Goal: Transaction & Acquisition: Purchase product/service

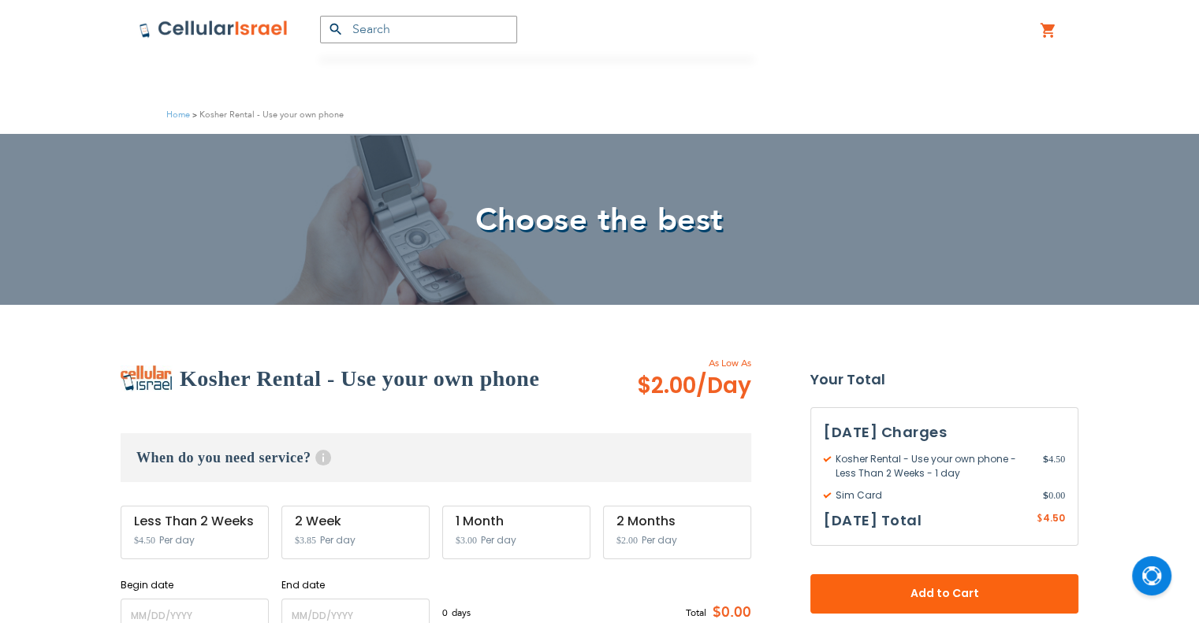
scroll to position [315, 0]
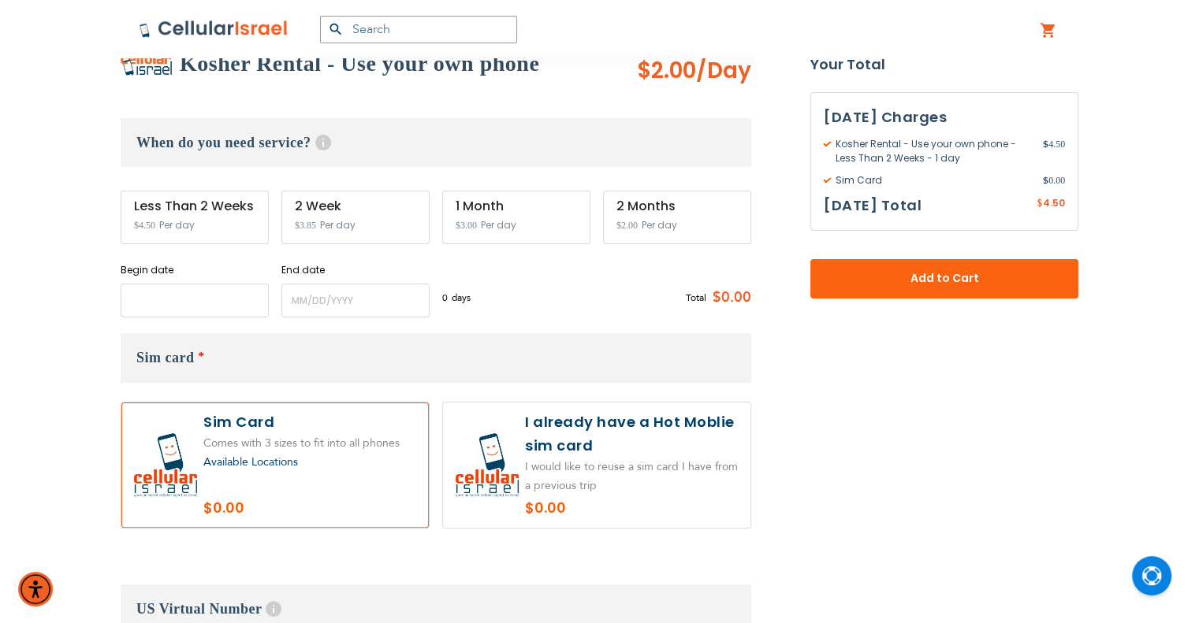
click at [184, 308] on input "name" at bounding box center [195, 301] width 148 height 34
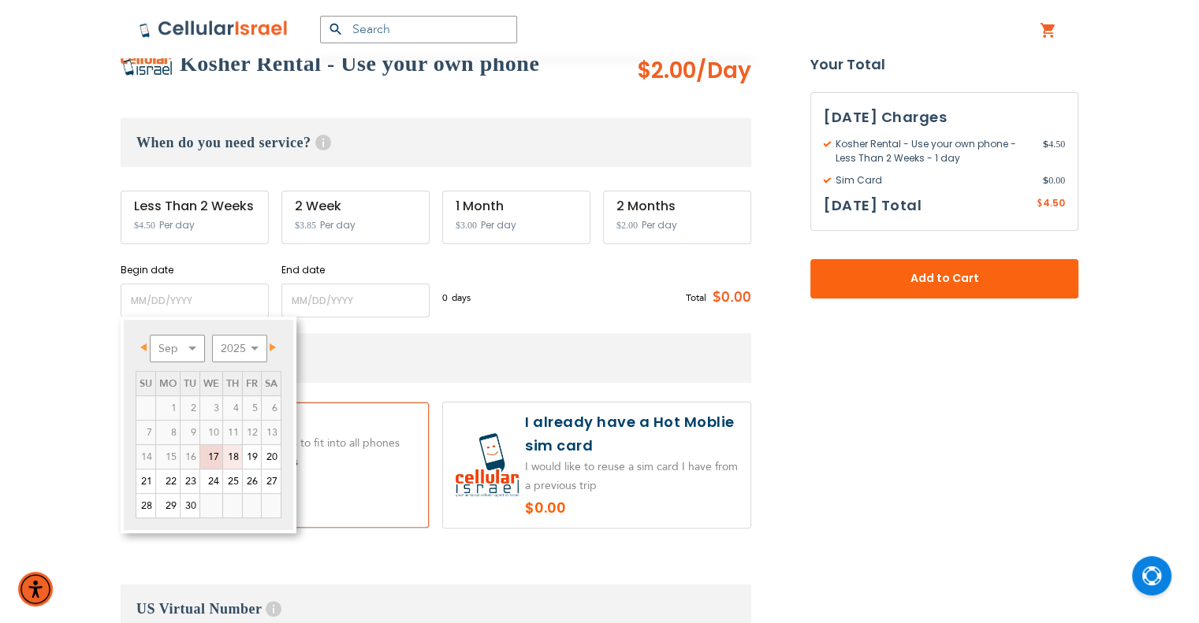
click at [231, 459] on link "18" at bounding box center [232, 457] width 19 height 24
type input "[DATE]"
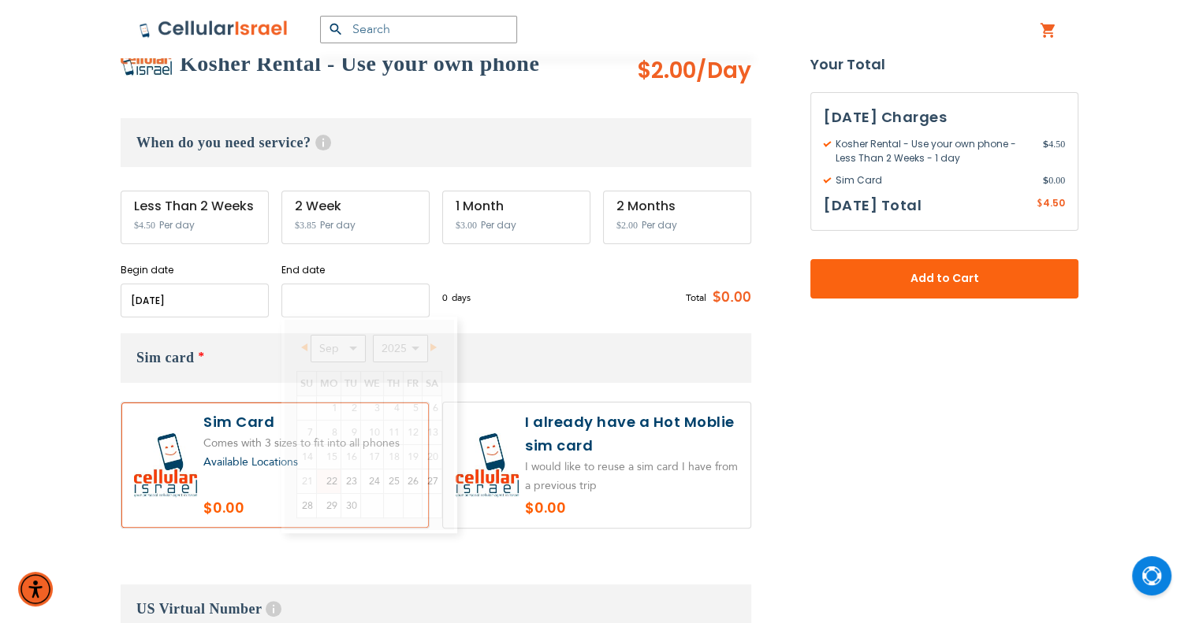
click at [331, 303] on input "name" at bounding box center [355, 301] width 148 height 34
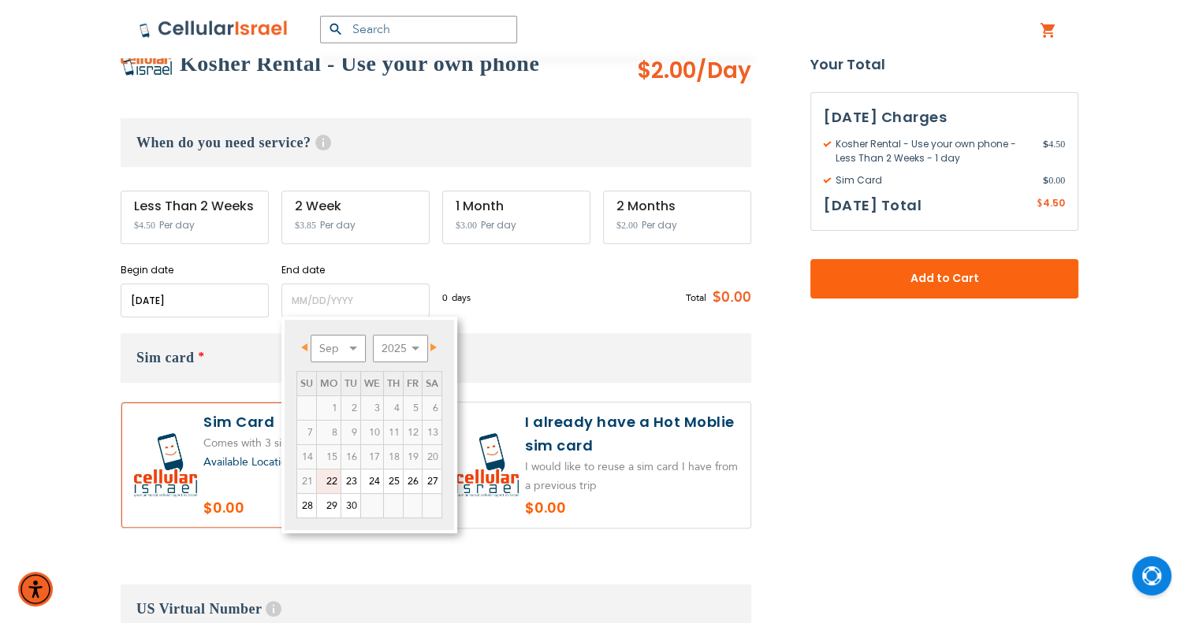
click at [632, 469] on label at bounding box center [596, 465] width 307 height 125
radio input "true"
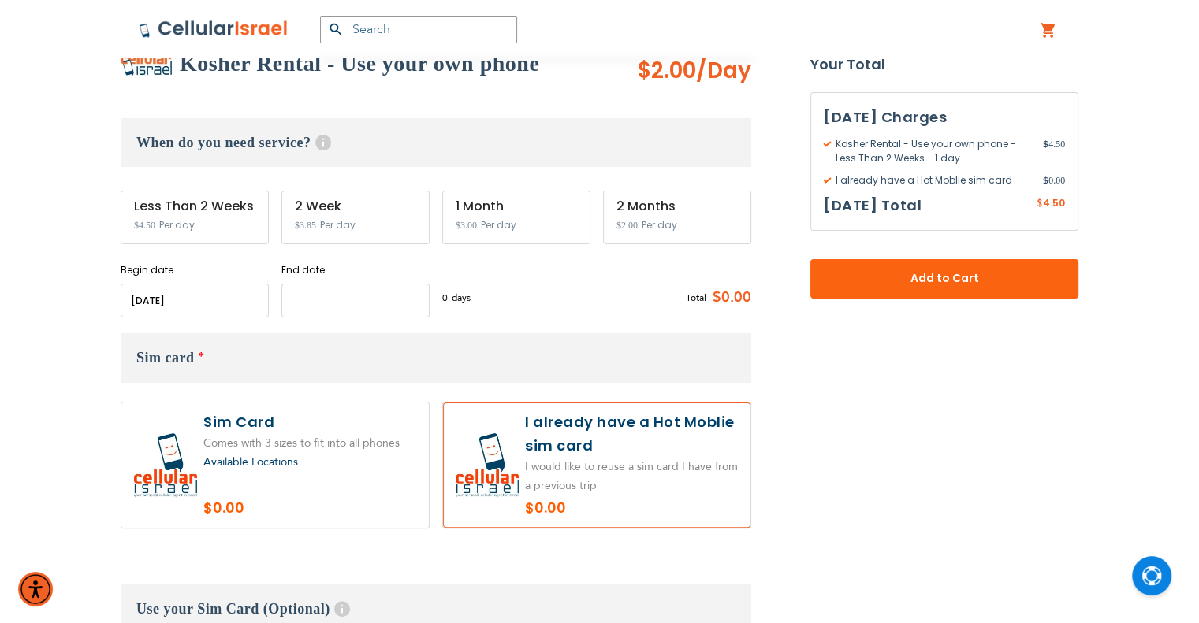
click at [349, 306] on input "name" at bounding box center [355, 301] width 148 height 34
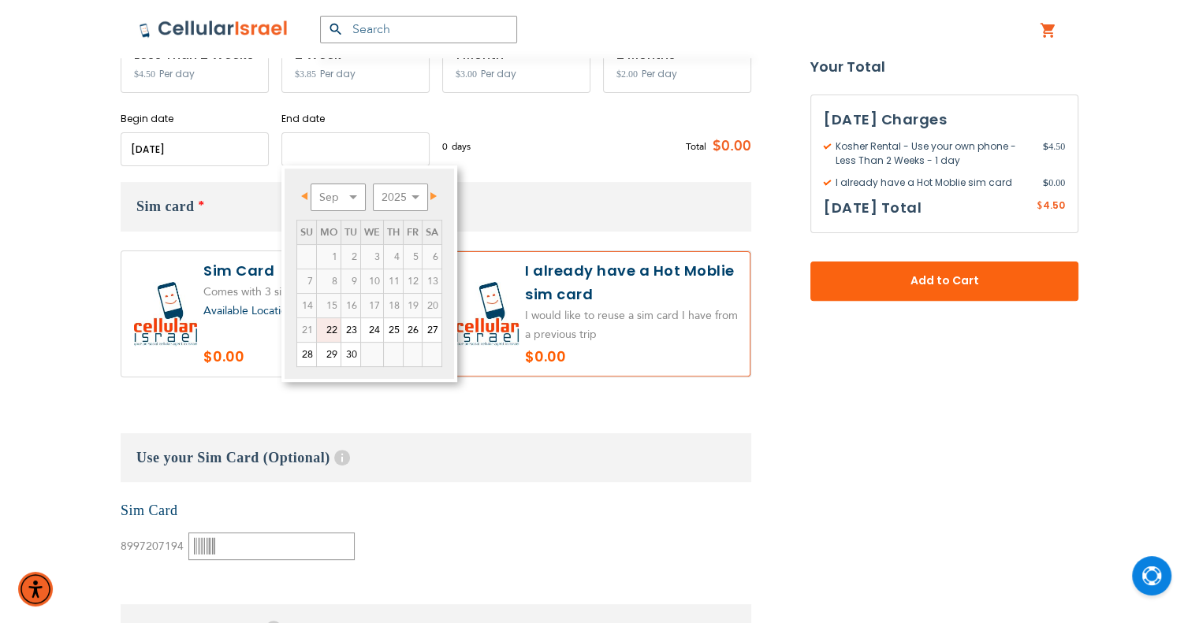
scroll to position [473, 0]
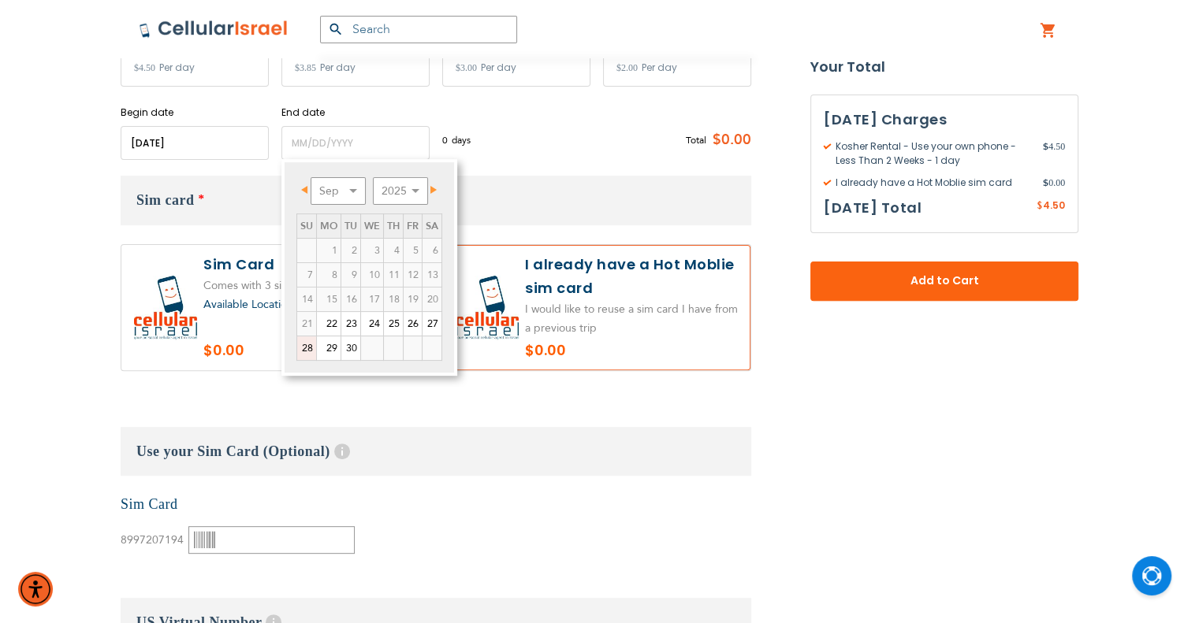
click at [310, 346] on link "28" at bounding box center [306, 349] width 19 height 24
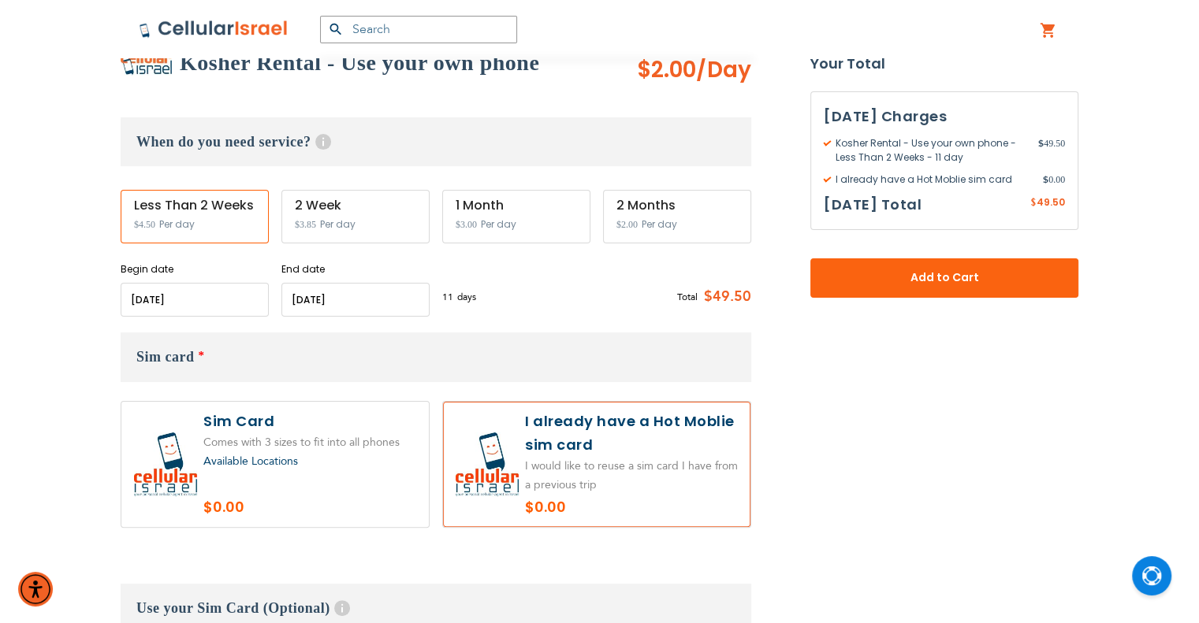
scroll to position [315, 0]
click at [357, 286] on input "name" at bounding box center [355, 301] width 148 height 34
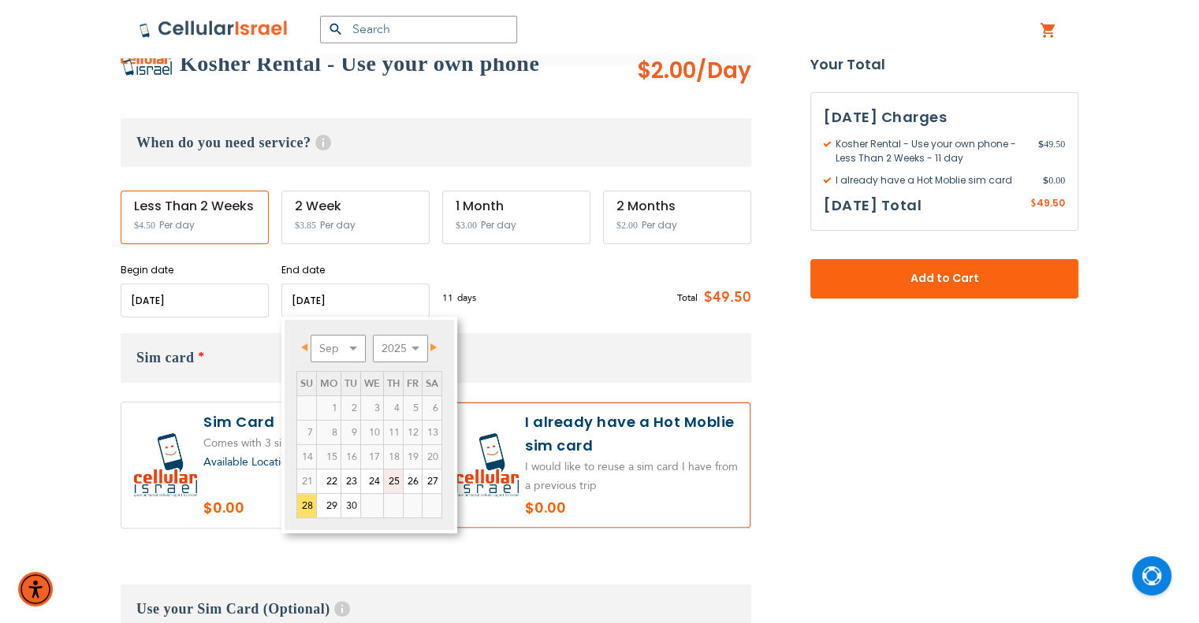
click at [394, 476] on link "25" at bounding box center [393, 482] width 19 height 24
type input "[DATE]"
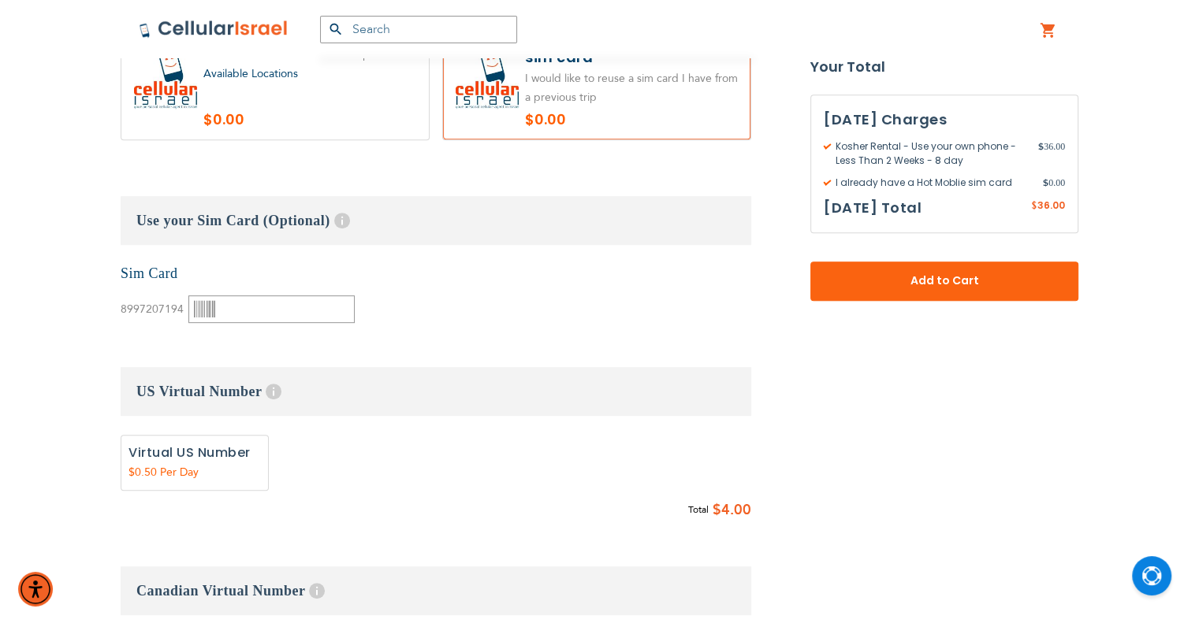
scroll to position [788, 0]
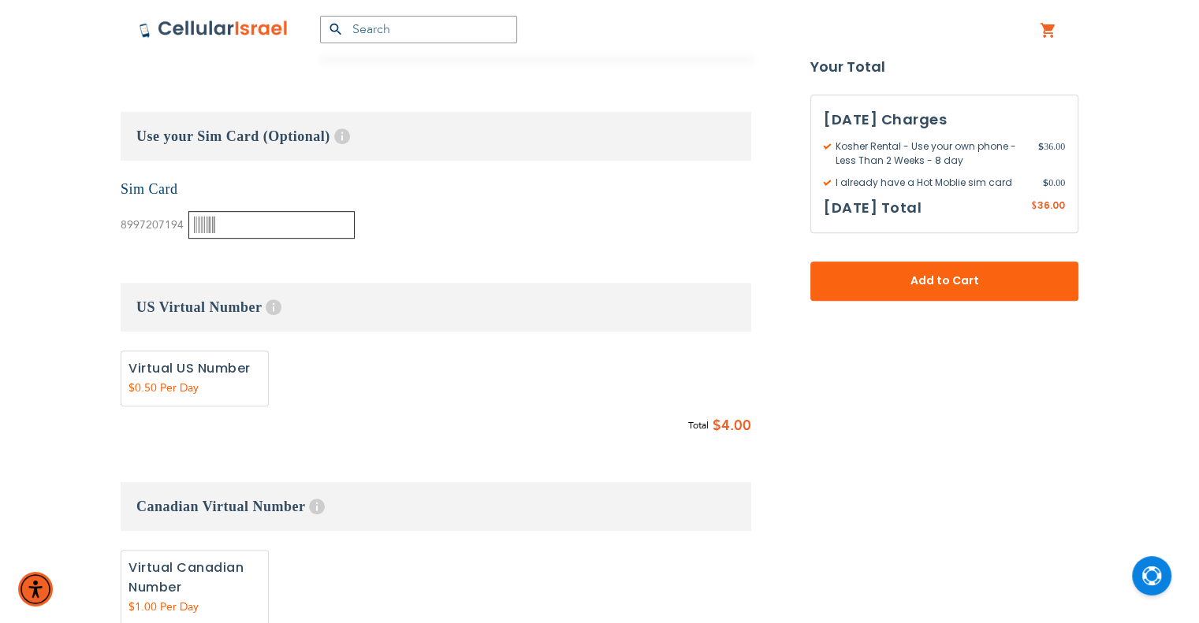
click at [285, 217] on input "text" at bounding box center [271, 225] width 166 height 28
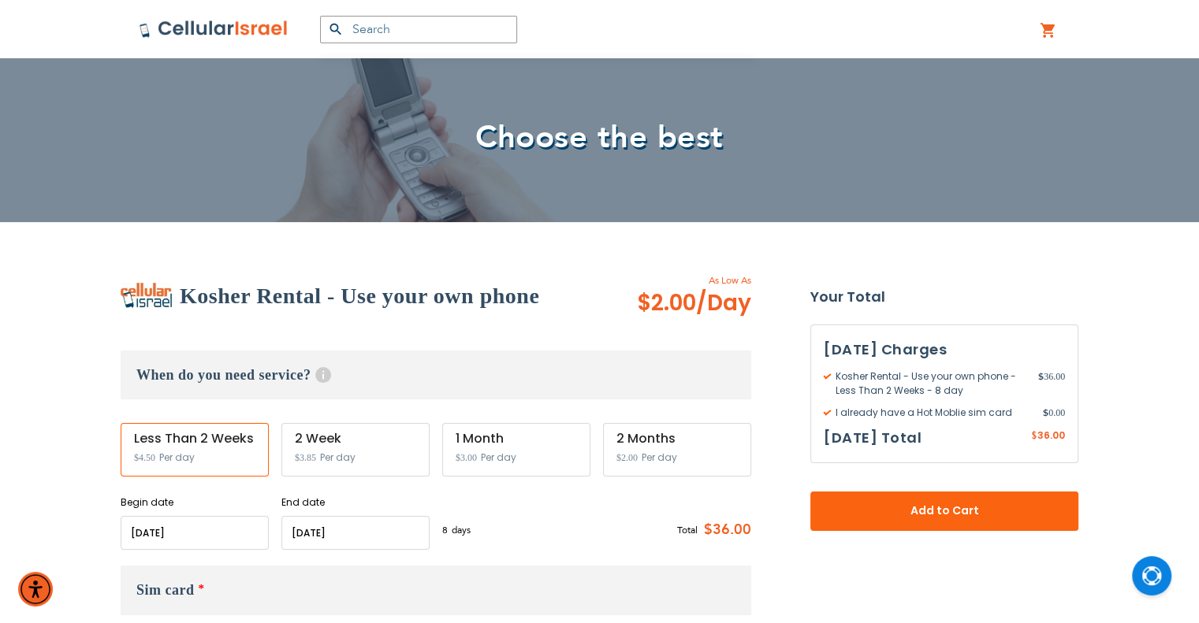
scroll to position [79, 0]
